Goal: Task Accomplishment & Management: Complete application form

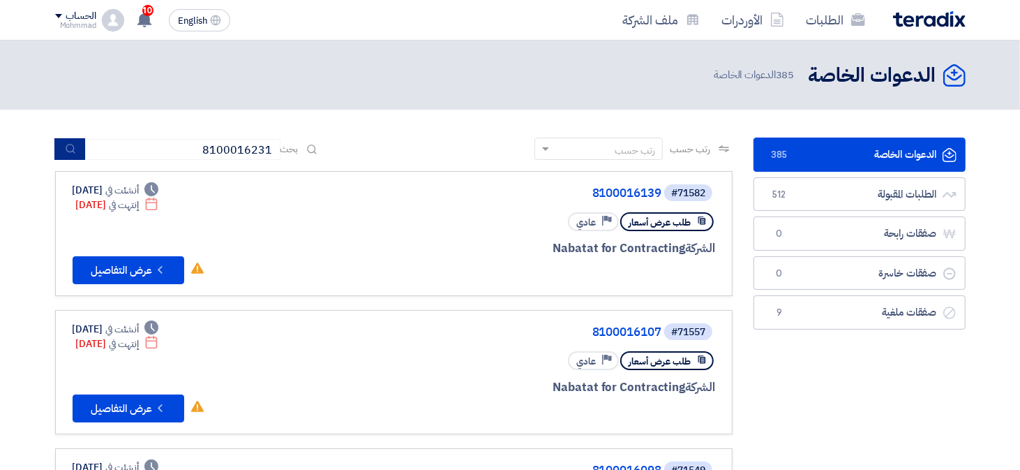
type input "8100016231"
click at [60, 146] on button "submit" at bounding box center [69, 149] width 31 height 22
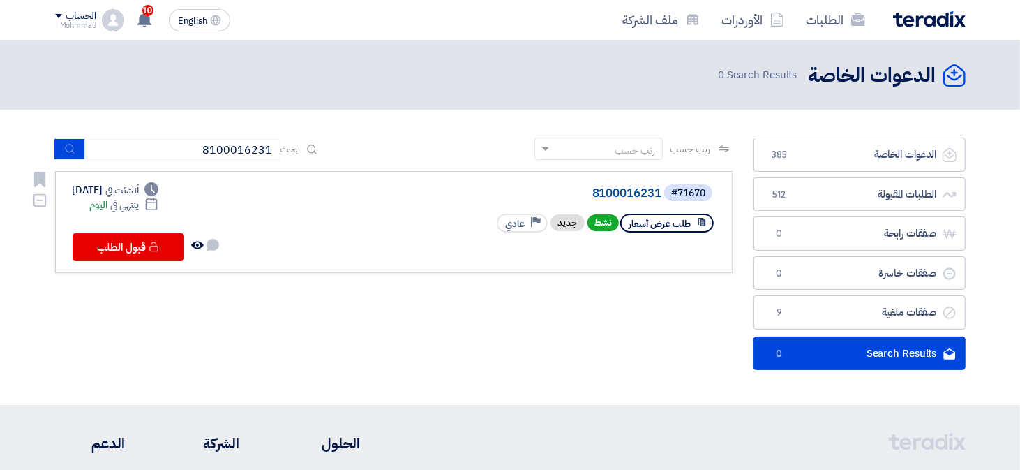
click at [620, 195] on link "8100016231" at bounding box center [521, 193] width 279 height 13
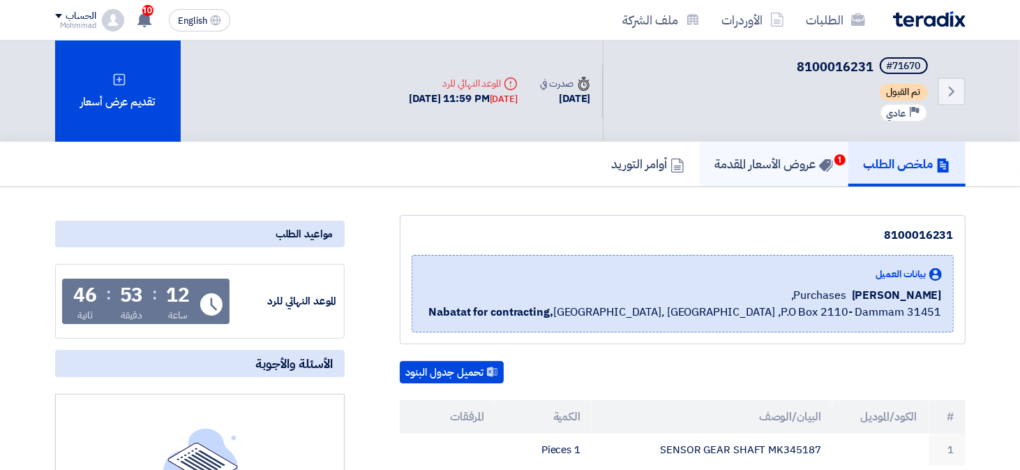
click at [760, 170] on h5 "عروض الأسعار المقدمة 1" at bounding box center [774, 164] width 118 height 16
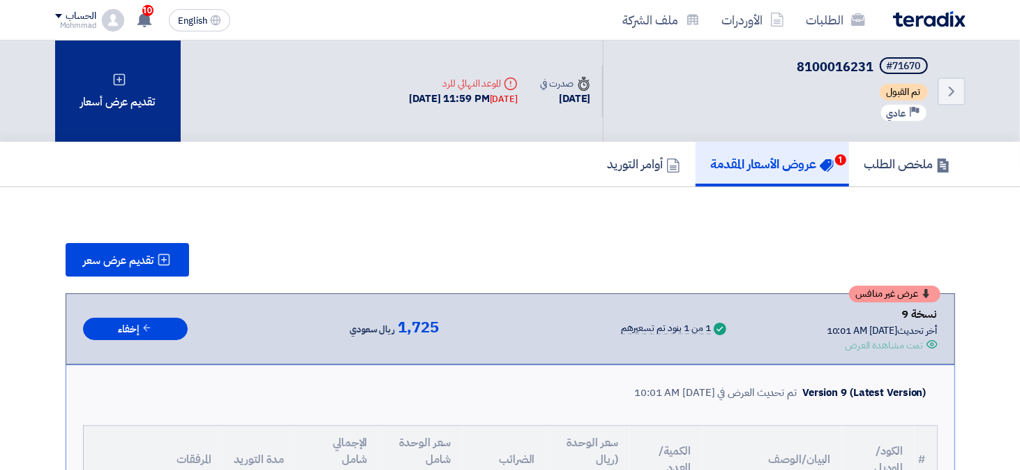
click at [127, 105] on div "تقديم عرض أسعار" at bounding box center [118, 90] width 126 height 101
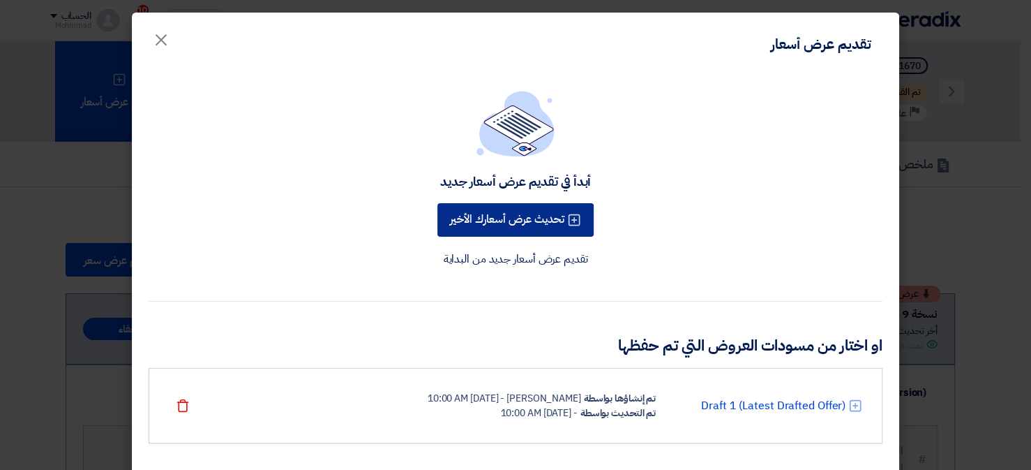
click at [539, 223] on button "تحديث عرض أسعارك الأخير" at bounding box center [515, 219] width 156 height 33
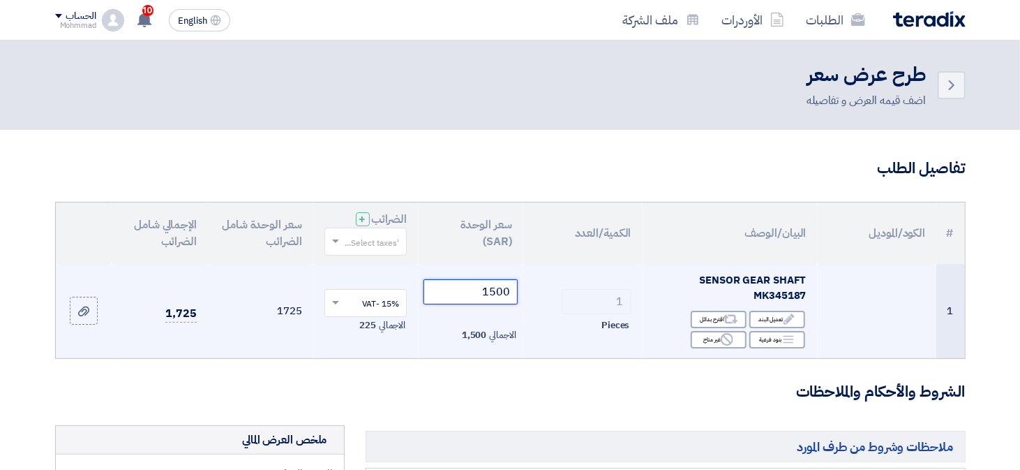
click at [502, 287] on input "1500" at bounding box center [470, 291] width 94 height 25
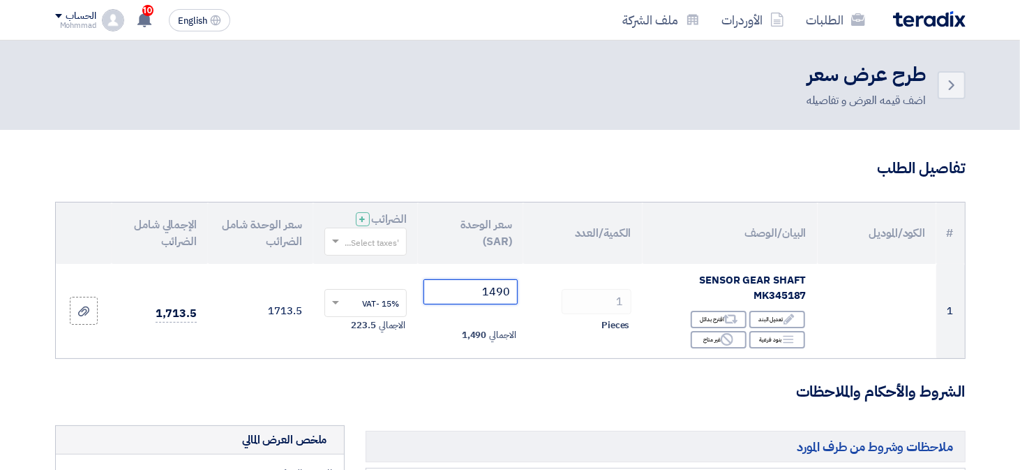
type input "1490"
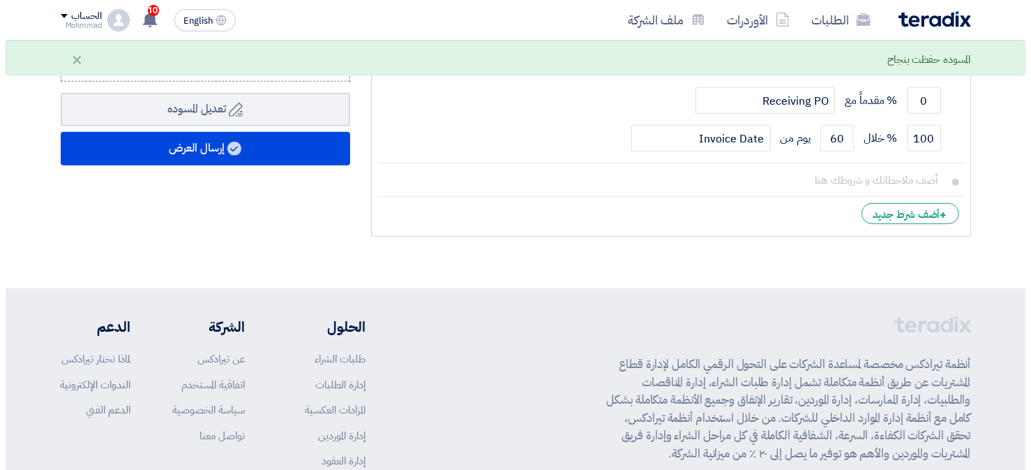
scroll to position [539, 0]
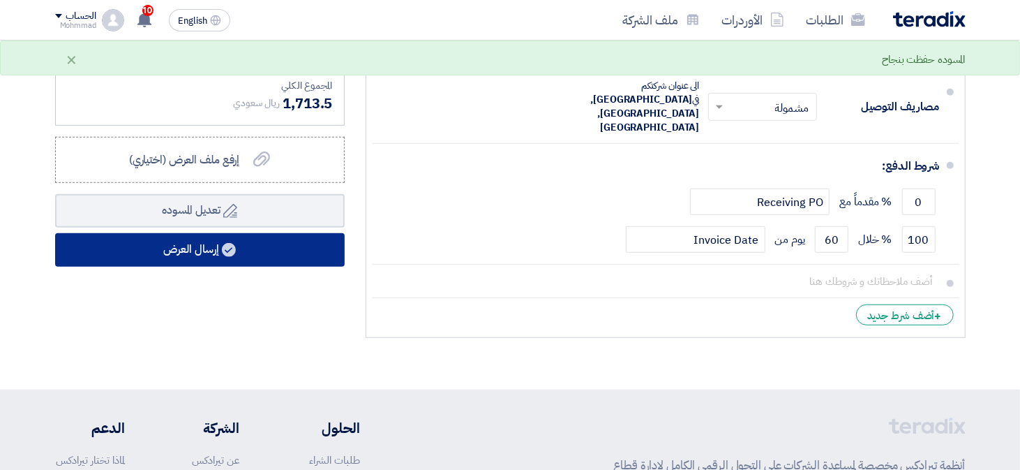
click at [184, 248] on button "إرسال العرض" at bounding box center [200, 249] width 290 height 33
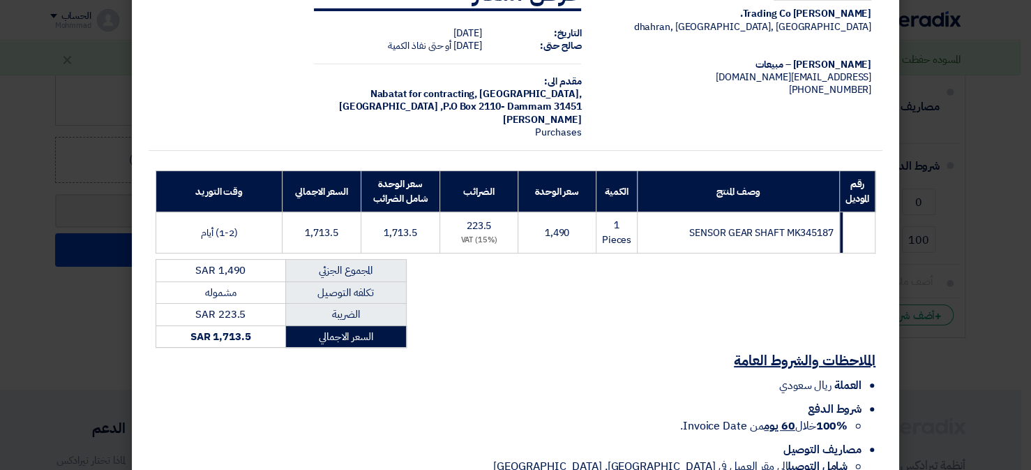
scroll to position [144, 0]
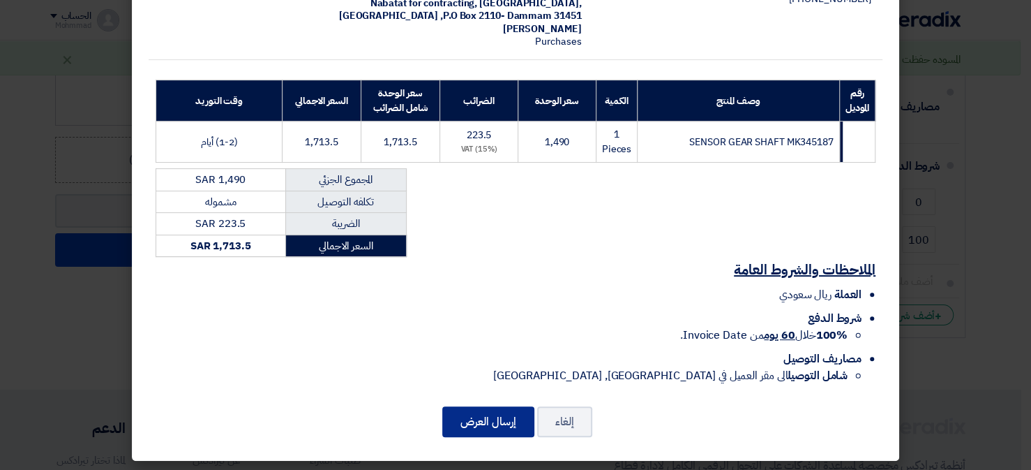
click at [507, 406] on button "إرسال العرض" at bounding box center [488, 421] width 92 height 31
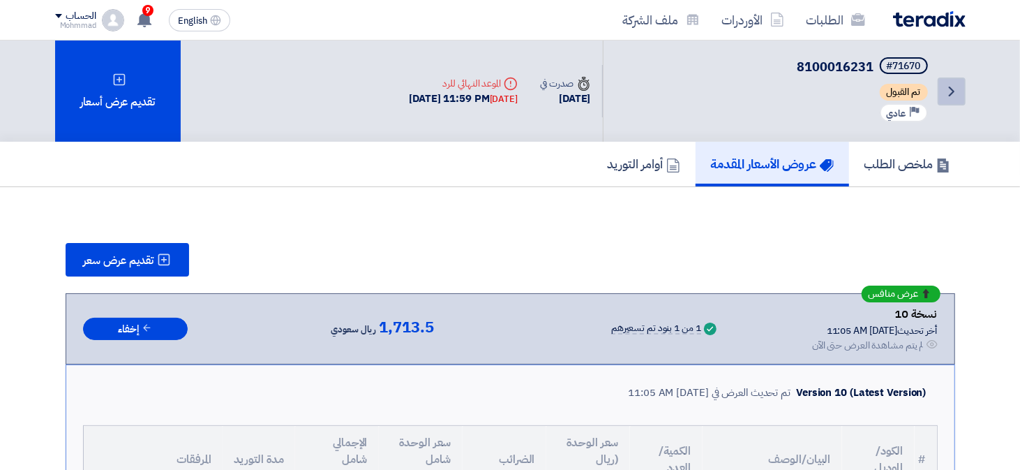
click at [939, 96] on link "Back" at bounding box center [952, 91] width 28 height 28
click at [891, 166] on h5 "ملخص الطلب" at bounding box center [907, 164] width 86 height 16
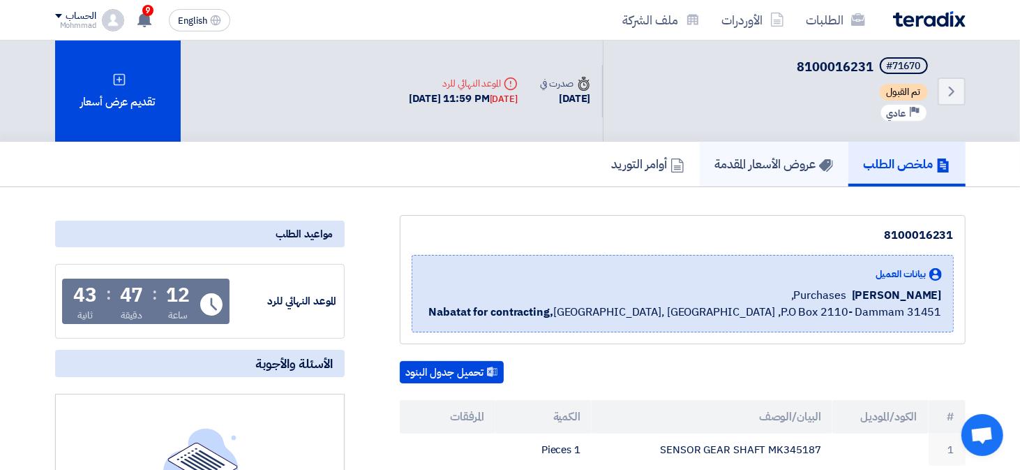
click at [769, 169] on h5 "عروض الأسعار المقدمة" at bounding box center [774, 164] width 118 height 16
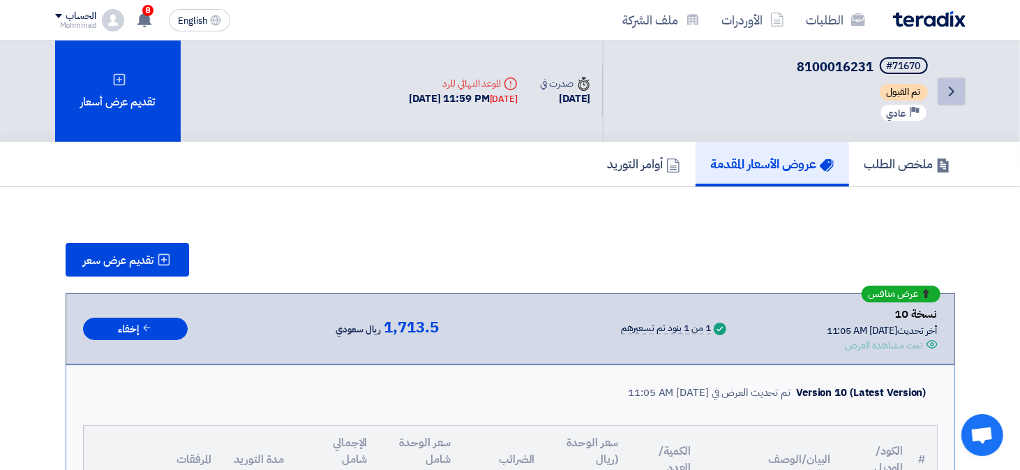
click at [946, 87] on icon "Back" at bounding box center [951, 91] width 17 height 17
